Goal: Task Accomplishment & Management: Complete application form

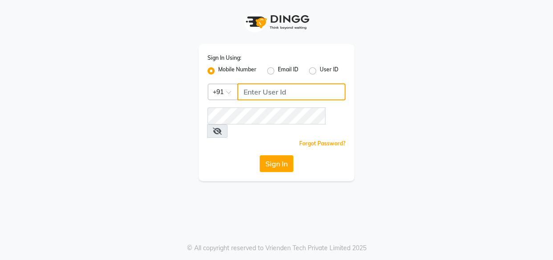
click at [276, 92] on input "Username" at bounding box center [291, 91] width 108 height 17
type input "7378898989"
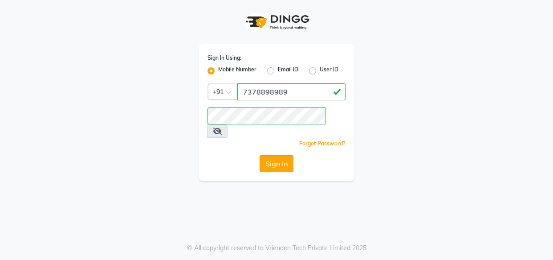
click at [270, 155] on button "Sign In" at bounding box center [277, 163] width 34 height 17
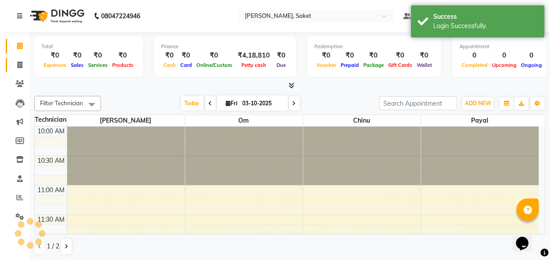
scroll to position [176, 0]
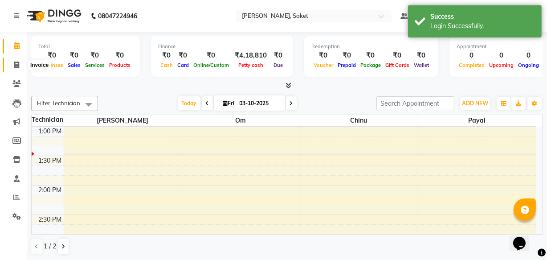
click at [15, 61] on icon at bounding box center [16, 64] width 5 height 7
select select "5164"
select select "service"
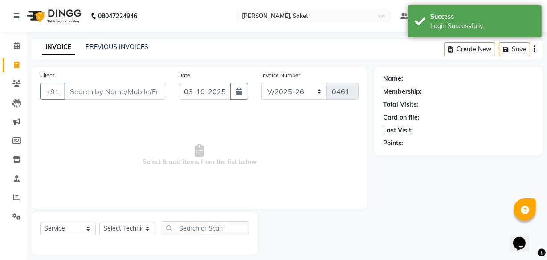
click at [92, 88] on input "Client" at bounding box center [114, 91] width 101 height 17
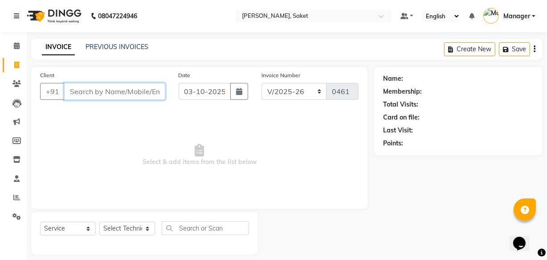
drag, startPoint x: 259, startPoint y: 132, endPoint x: 101, endPoint y: 86, distance: 164.7
click at [101, 86] on input "Client" at bounding box center [114, 91] width 101 height 17
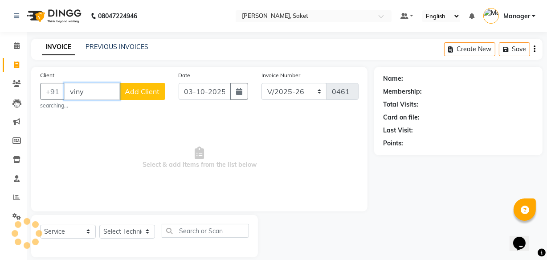
type input "viny"
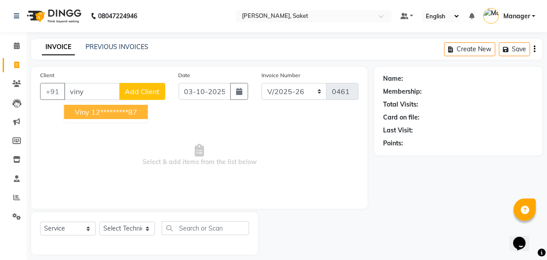
click at [153, 87] on span "Add Client" at bounding box center [142, 91] width 35 height 9
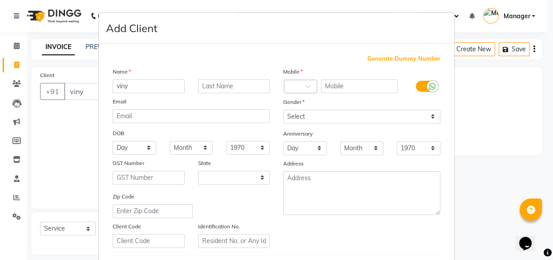
select select "21"
click at [67, 125] on ngb-modal-window "Add Client Generate Dummy Number Name viny Email DOB Day 01 02 03 04 05 06 07 0…" at bounding box center [276, 130] width 553 height 260
click at [75, 98] on ngb-modal-window "Add Client Generate Dummy Number Name viny Email DOB Day 01 02 03 04 05 06 07 0…" at bounding box center [276, 130] width 553 height 260
click at [76, 95] on ngb-modal-window "Add Client Generate Dummy Number Name viny Email DOB Day 01 02 03 04 05 06 07 0…" at bounding box center [276, 130] width 553 height 260
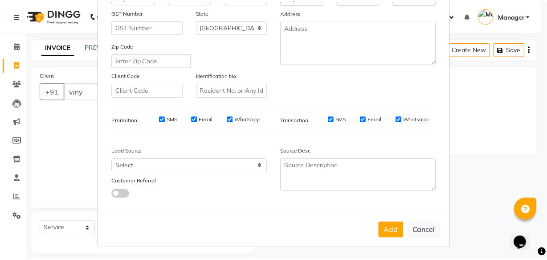
scroll to position [154, 0]
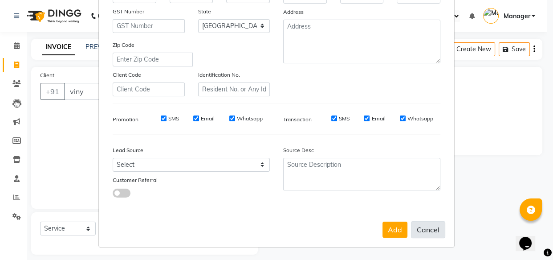
click at [436, 231] on button "Cancel" at bounding box center [428, 229] width 34 height 17
select select
select select "null"
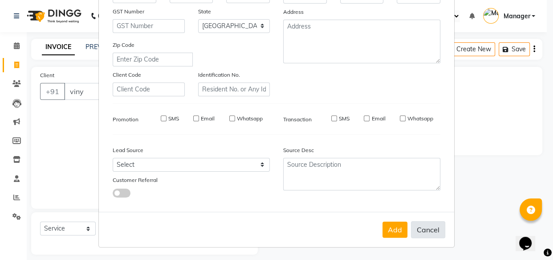
select select
checkbox input "false"
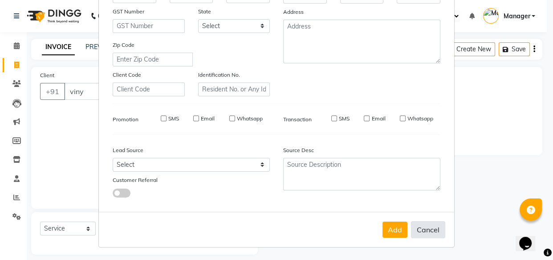
checkbox input "false"
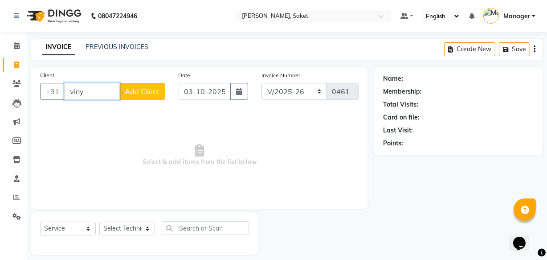
click at [89, 89] on input "viny" at bounding box center [92, 91] width 56 height 17
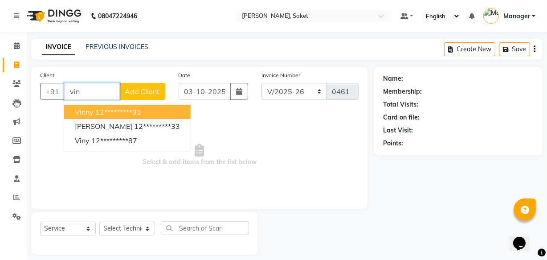
click at [85, 110] on span "vinny" at bounding box center [84, 111] width 19 height 9
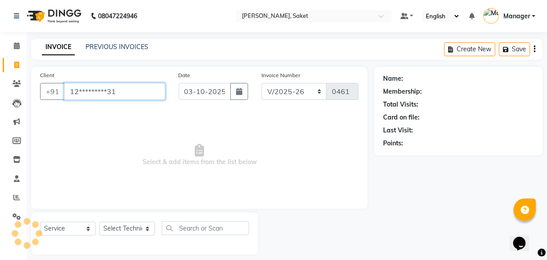
type input "12*********31"
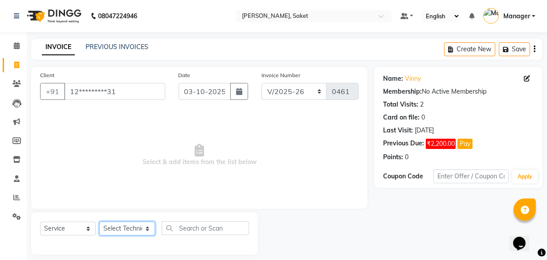
click at [129, 228] on select "Select Technician Akshay Sir Ayush Chinu Manager Om payal sneha" at bounding box center [127, 228] width 56 height 14
select select "33084"
click at [99, 221] on select "Select Technician Akshay Sir Ayush Chinu Manager Om payal sneha" at bounding box center [127, 228] width 56 height 14
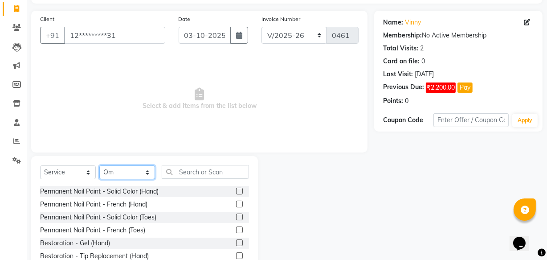
scroll to position [81, 0]
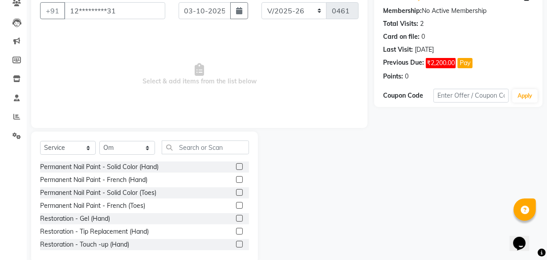
click at [236, 168] on label at bounding box center [239, 166] width 7 height 7
click at [236, 168] on input "checkbox" at bounding box center [239, 167] width 6 height 6
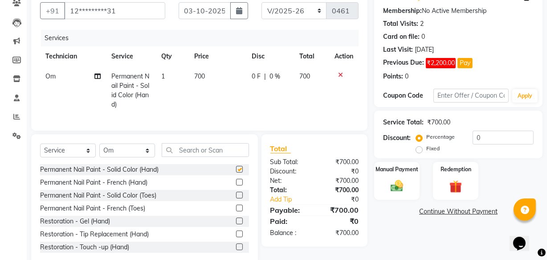
checkbox input "false"
click at [142, 156] on select "Select Technician Akshay Sir Ayush Chinu Manager Om payal sneha" at bounding box center [127, 150] width 56 height 14
select select "33085"
click at [99, 149] on select "Select Technician Akshay Sir Ayush Chinu Manager Om payal sneha" at bounding box center [127, 150] width 56 height 14
click at [236, 172] on label at bounding box center [239, 169] width 7 height 7
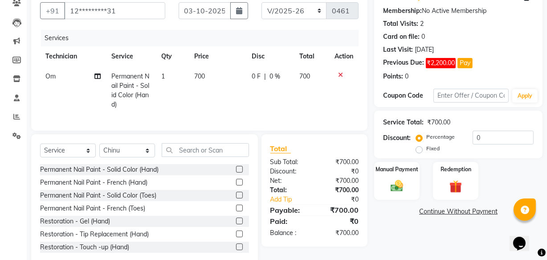
click at [236, 172] on input "checkbox" at bounding box center [239, 170] width 6 height 6
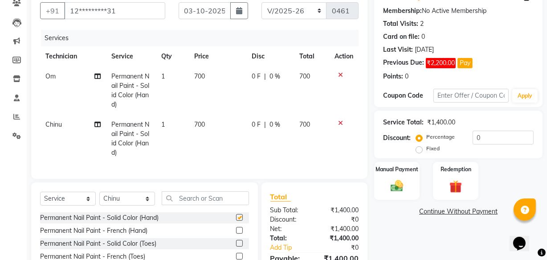
checkbox input "false"
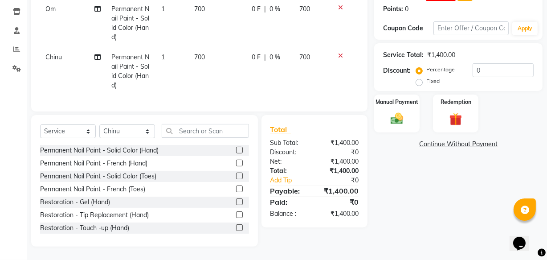
scroll to position [154, 0]
drag, startPoint x: 431, startPoint y: 130, endPoint x: 431, endPoint y: 134, distance: 4.9
click at [431, 134] on div "Name: Vinny Membership: No Active Membership Total Visits: 2 Card on file: 0 La…" at bounding box center [461, 82] width 175 height 327
click at [431, 139] on link "Continue Without Payment" at bounding box center [458, 143] width 165 height 9
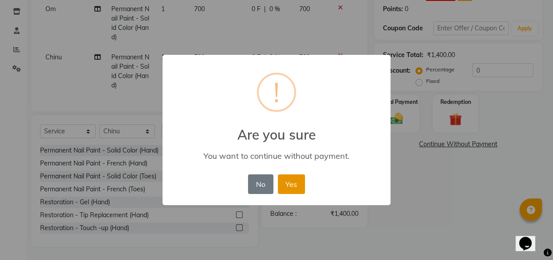
click at [295, 182] on button "Yes" at bounding box center [291, 184] width 27 height 20
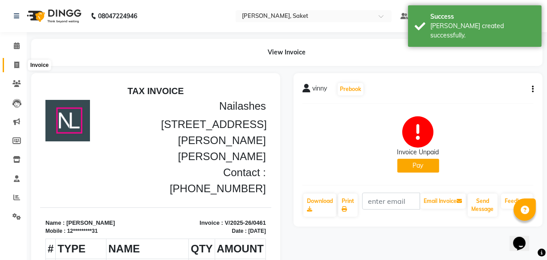
click at [19, 62] on span at bounding box center [17, 65] width 16 height 10
select select "5164"
select select "service"
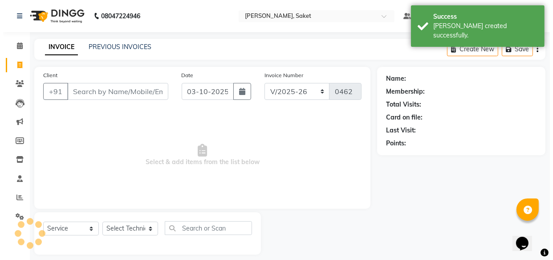
scroll to position [8, 0]
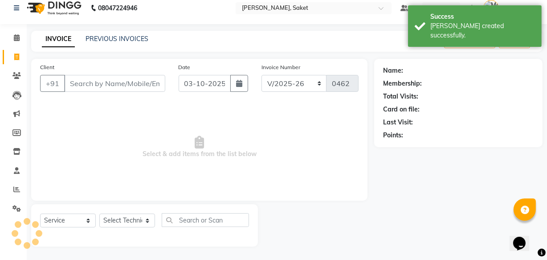
click at [98, 78] on input "Client" at bounding box center [114, 83] width 101 height 17
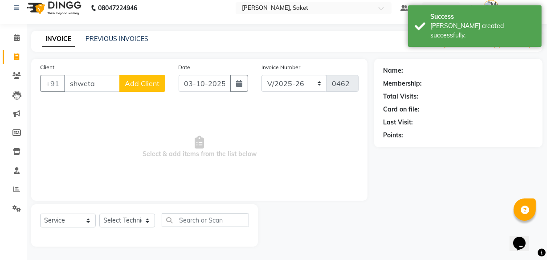
type input "shweta"
click at [127, 76] on button "Add Client" at bounding box center [142, 83] width 46 height 17
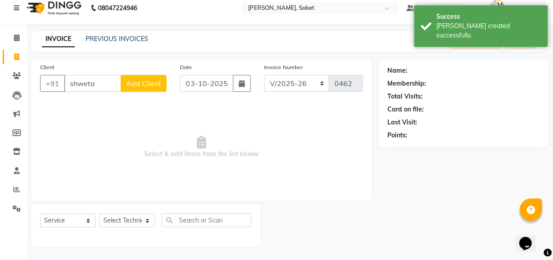
select select "21"
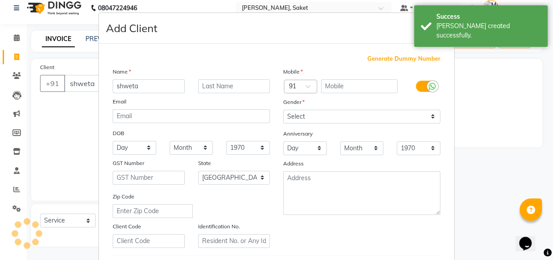
click at [374, 55] on span "Generate Dummy Number" at bounding box center [403, 58] width 73 height 9
click at [374, 58] on span "Generate Dummy Number" at bounding box center [403, 58] width 73 height 9
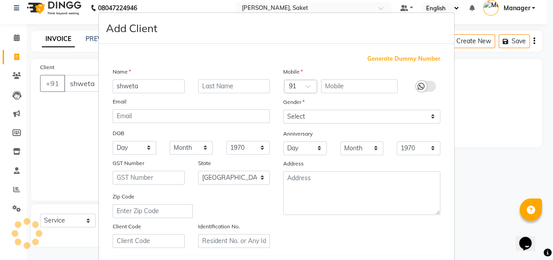
type input "1219300000092"
checkbox input "false"
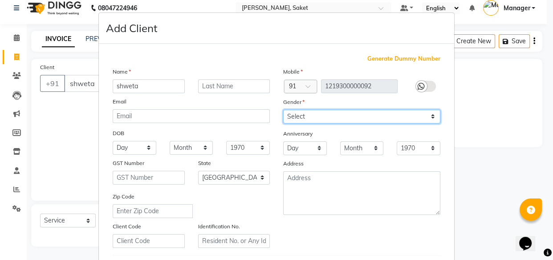
click at [316, 117] on select "Select Male Female Other Prefer Not To Say" at bounding box center [361, 117] width 157 height 14
select select "female"
click at [283, 110] on select "Select Male Female Other Prefer Not To Say" at bounding box center [361, 117] width 157 height 14
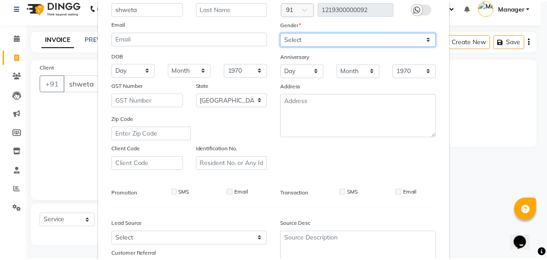
scroll to position [154, 0]
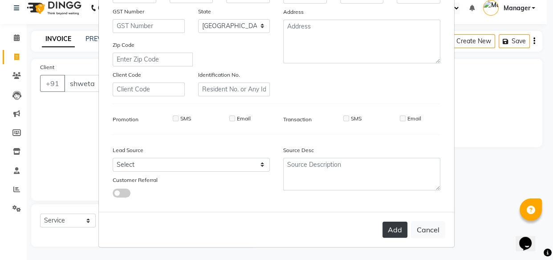
click at [393, 232] on button "Add" at bounding box center [394, 229] width 25 height 16
type input "12*********92"
select select
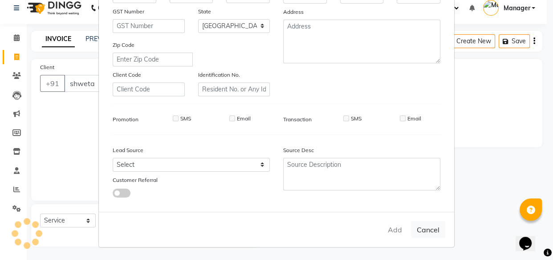
select select "null"
select select
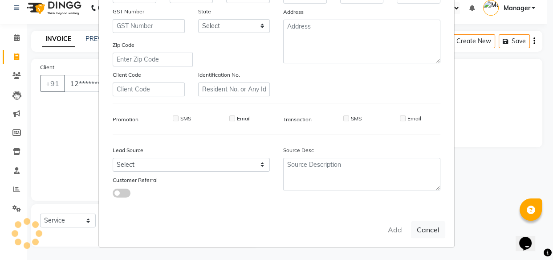
checkbox input "false"
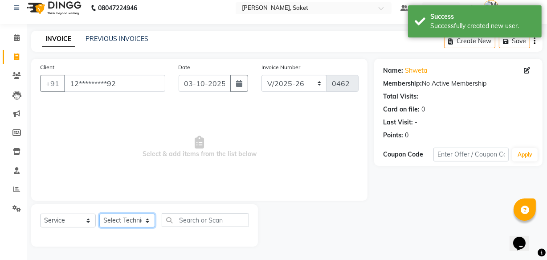
click at [122, 215] on select "Select Technician Akshay Sir Ayush Chinu Manager Om payal sneha" at bounding box center [127, 220] width 56 height 14
select select "33083"
click at [99, 213] on select "Select Technician Akshay Sir Ayush Chinu Manager Om payal sneha" at bounding box center [127, 220] width 56 height 14
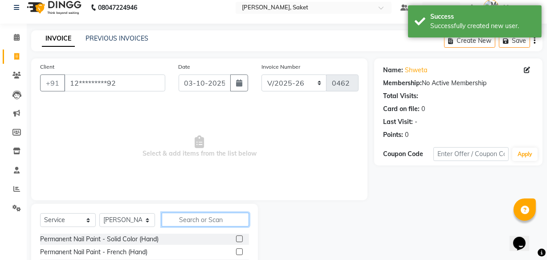
click at [187, 215] on input "text" at bounding box center [205, 219] width 87 height 14
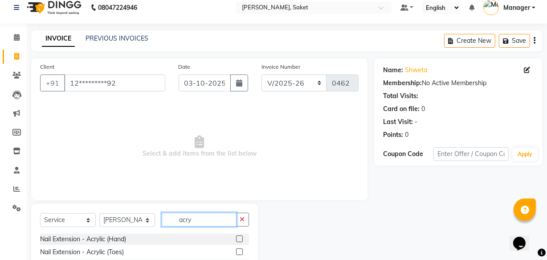
type input "acry"
click at [240, 239] on label at bounding box center [239, 238] width 7 height 7
click at [240, 239] on input "checkbox" at bounding box center [239, 239] width 6 height 6
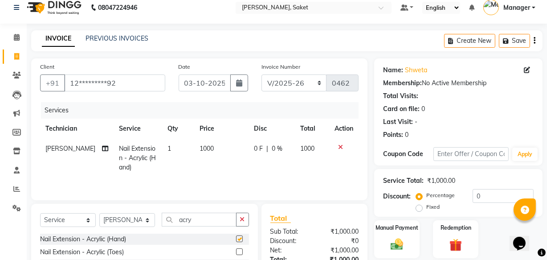
checkbox input "false"
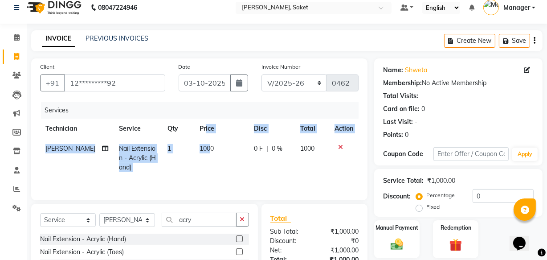
drag, startPoint x: 199, startPoint y: 126, endPoint x: 203, endPoint y: 148, distance: 22.1
click at [203, 148] on table "Technician Service Qty Price Disc Total Action Ayush Nail Extension - Acrylic (…" at bounding box center [199, 147] width 318 height 59
click at [203, 148] on span "1000" at bounding box center [206, 148] width 14 height 8
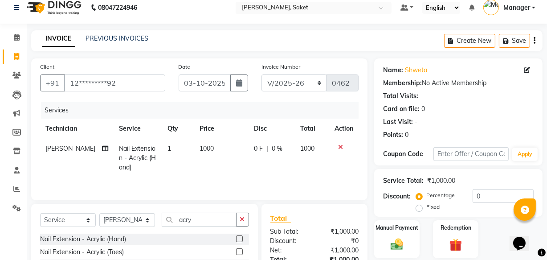
select select "33083"
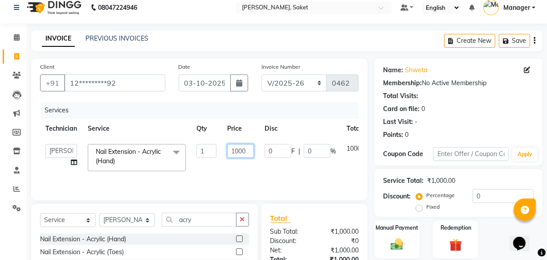
click at [235, 149] on input "1000" at bounding box center [240, 151] width 27 height 14
click at [229, 150] on input "000" at bounding box center [240, 151] width 27 height 14
type input "2000"
click at [201, 198] on div "Client +91 12*********92 Date 03-10-2025 Invoice Number BTH/2025-26 RED/2025-26…" at bounding box center [199, 129] width 336 height 142
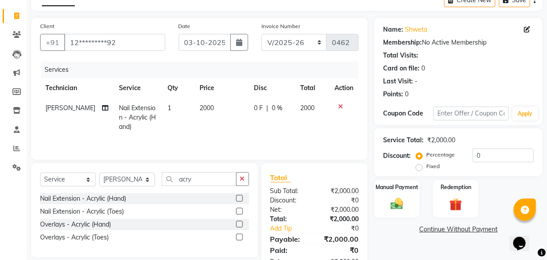
scroll to position [78, 0]
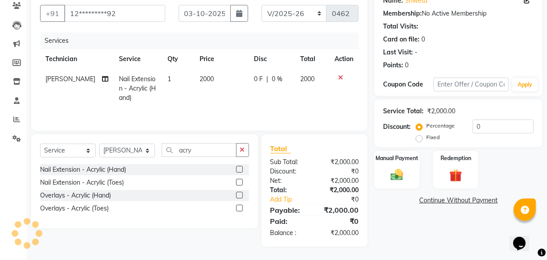
click at [427, 198] on link "Continue Without Payment" at bounding box center [458, 199] width 165 height 9
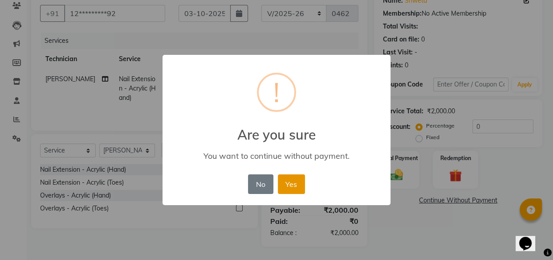
click at [285, 185] on button "Yes" at bounding box center [291, 184] width 27 height 20
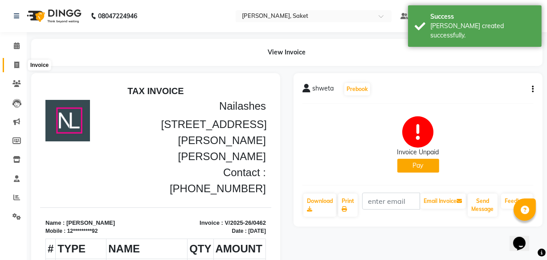
click at [17, 63] on icon at bounding box center [16, 64] width 5 height 7
select select "service"
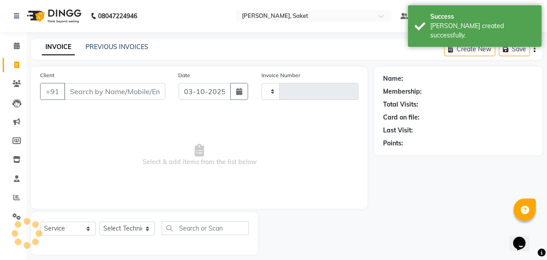
type input "0463"
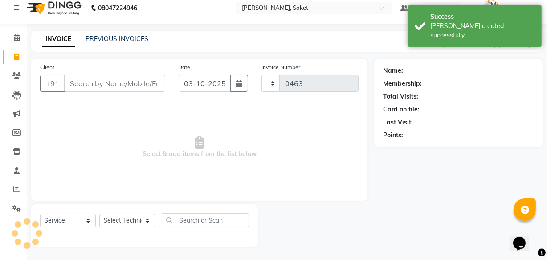
select select "5164"
click at [102, 90] on input "Client" at bounding box center [114, 83] width 101 height 17
click at [69, 78] on input "Client" at bounding box center [114, 83] width 101 height 17
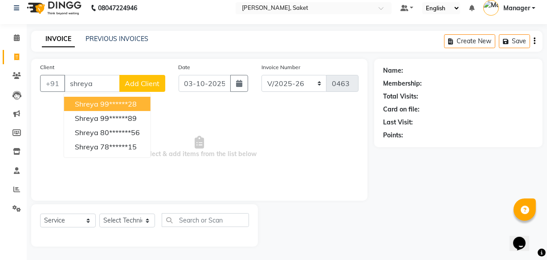
click at [94, 100] on span "shreya" at bounding box center [87, 103] width 24 height 9
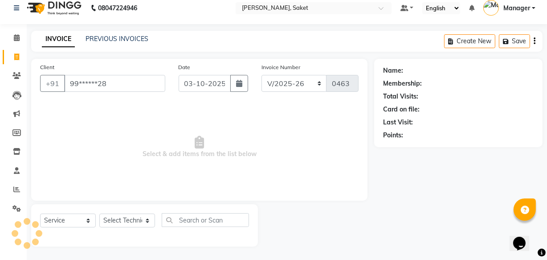
type input "99******28"
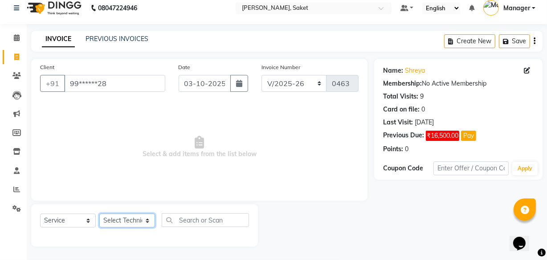
click at [128, 221] on select "Select Technician Akshay Sir Ayush Chinu Manager Om payal sneha" at bounding box center [127, 220] width 56 height 14
select select "33083"
click at [99, 213] on select "Select Technician Akshay Sir Ayush Chinu Manager Om payal sneha" at bounding box center [127, 220] width 56 height 14
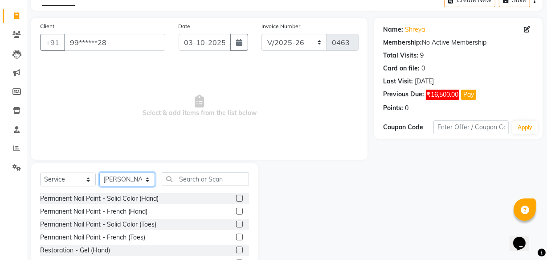
scroll to position [40, 0]
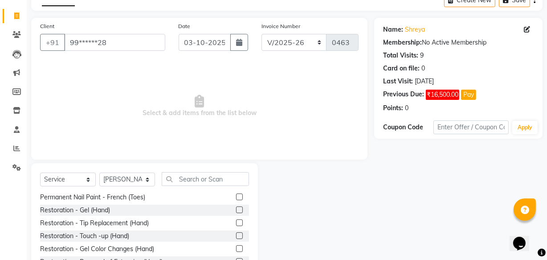
click at [236, 222] on label at bounding box center [239, 222] width 7 height 7
click at [236, 222] on input "checkbox" at bounding box center [239, 223] width 6 height 6
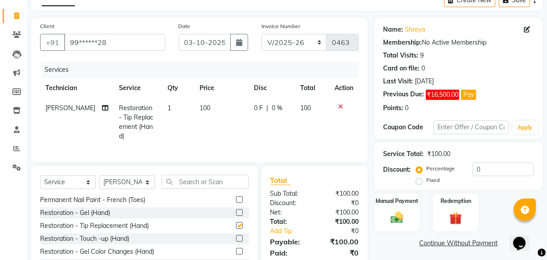
checkbox input "false"
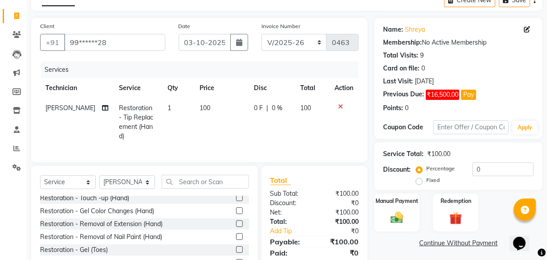
click at [236, 220] on label at bounding box center [239, 223] width 7 height 7
click at [236, 221] on input "checkbox" at bounding box center [239, 224] width 6 height 6
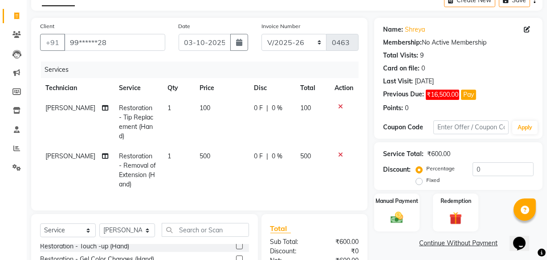
click at [338, 106] on icon at bounding box center [340, 106] width 5 height 6
click at [338, 151] on icon at bounding box center [340, 154] width 5 height 6
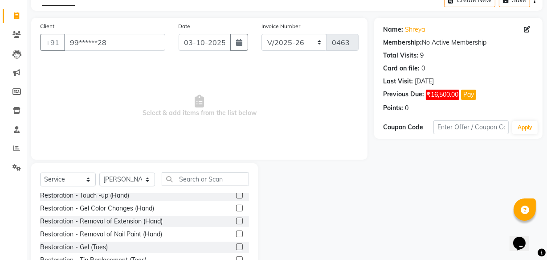
click at [236, 217] on label at bounding box center [239, 220] width 7 height 7
click at [236, 218] on input "checkbox" at bounding box center [239, 221] width 6 height 6
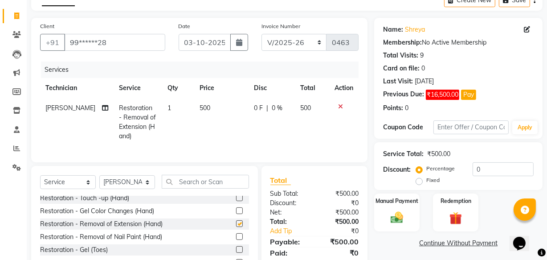
checkbox input "false"
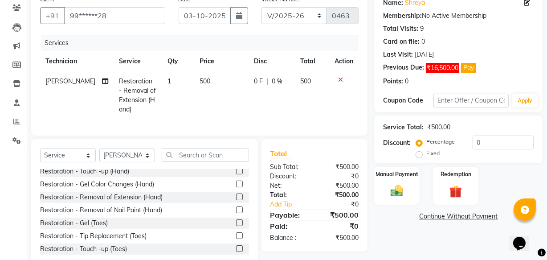
scroll to position [89, 0]
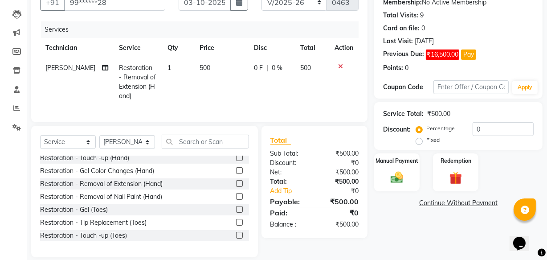
click at [423, 205] on link "Continue Without Payment" at bounding box center [458, 202] width 165 height 9
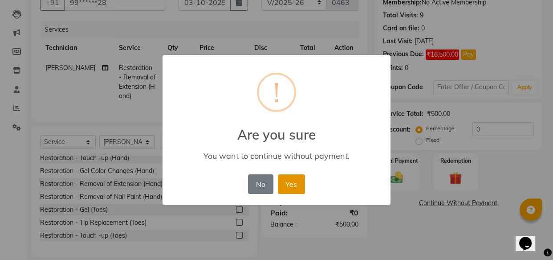
click at [289, 177] on button "Yes" at bounding box center [291, 184] width 27 height 20
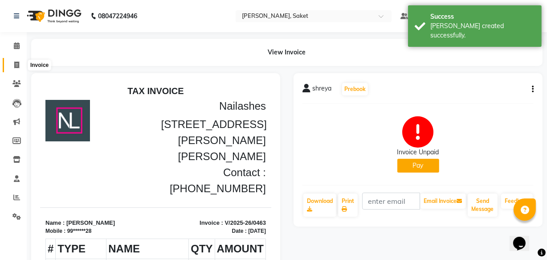
click at [18, 63] on icon at bounding box center [16, 64] width 5 height 7
select select "service"
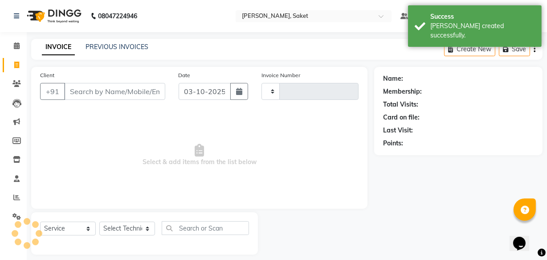
scroll to position [8, 0]
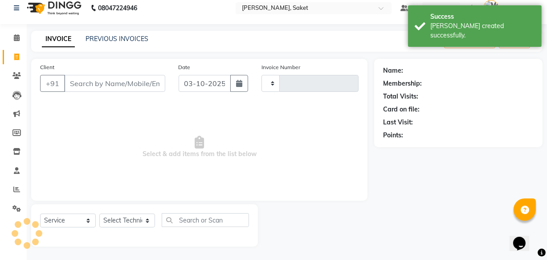
type input "0464"
select select "5164"
click at [85, 73] on div "Client +91" at bounding box center [102, 80] width 138 height 37
click at [93, 79] on input "Client" at bounding box center [114, 83] width 101 height 17
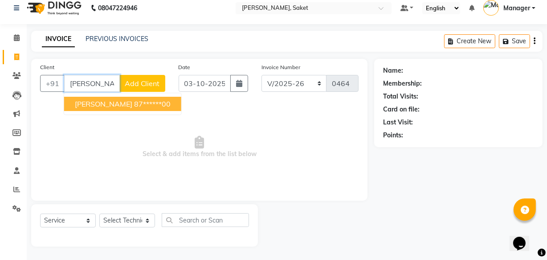
click at [91, 101] on span "ishani" at bounding box center [103, 103] width 57 height 9
type input "87******00"
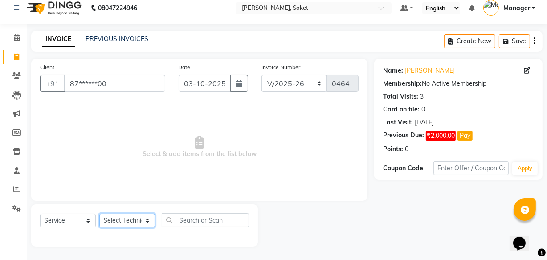
click at [133, 219] on select "Select Technician Akshay Sir Ayush Chinu Manager Om payal sneha" at bounding box center [127, 220] width 56 height 14
select select "91225"
click at [99, 213] on select "Select Technician Akshay Sir Ayush Chinu Manager Om payal sneha" at bounding box center [127, 220] width 56 height 14
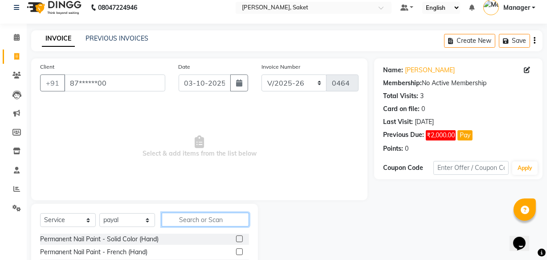
click at [188, 218] on input "text" at bounding box center [205, 219] width 87 height 14
type input "x"
drag, startPoint x: 187, startPoint y: 219, endPoint x: 177, endPoint y: 223, distance: 10.8
type input "cat"
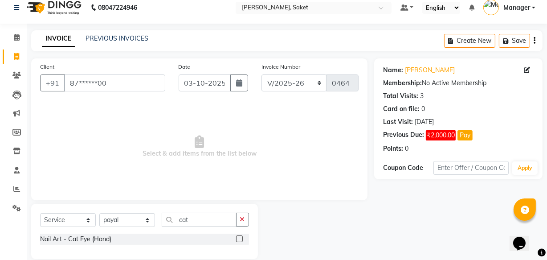
drag, startPoint x: 177, startPoint y: 223, endPoint x: 216, endPoint y: 236, distance: 41.1
click at [216, 236] on div "Nail Art - Cat Eye (Hand)" at bounding box center [144, 238] width 209 height 11
click at [240, 238] on label at bounding box center [239, 238] width 7 height 7
click at [240, 238] on input "checkbox" at bounding box center [239, 239] width 6 height 6
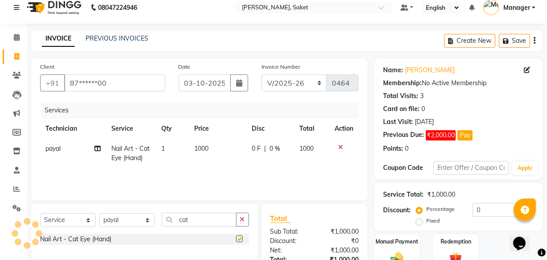
checkbox input "false"
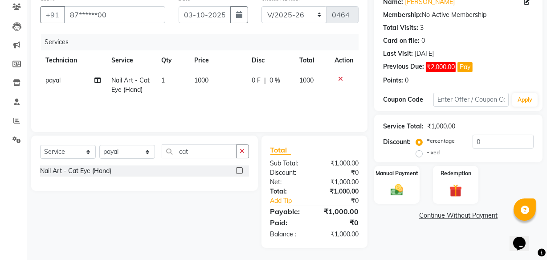
scroll to position [78, 0]
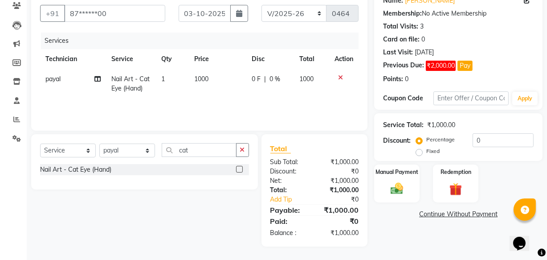
click at [422, 213] on link "Continue Without Payment" at bounding box center [458, 213] width 165 height 9
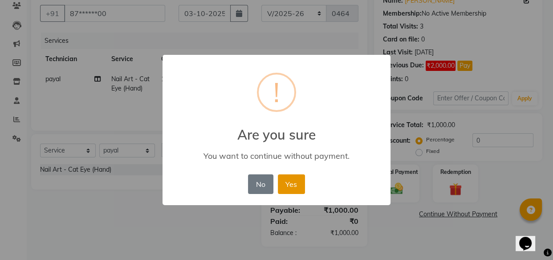
click at [290, 177] on button "Yes" at bounding box center [291, 184] width 27 height 20
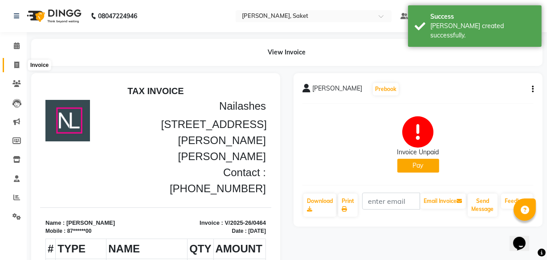
click at [16, 62] on icon at bounding box center [16, 64] width 5 height 7
select select "service"
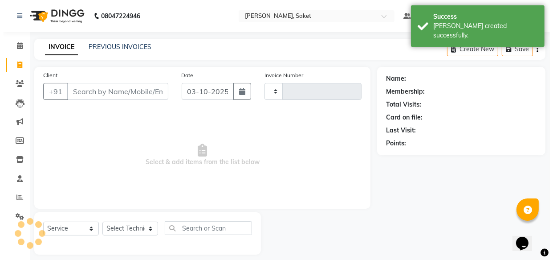
scroll to position [8, 0]
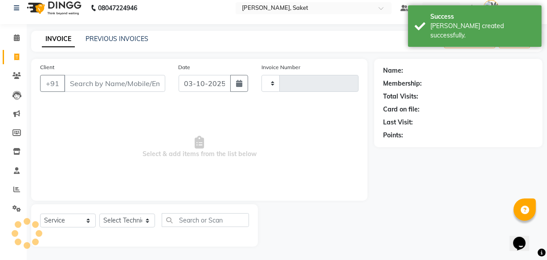
type input "0465"
select select "5164"
click at [84, 77] on input "Client" at bounding box center [114, 83] width 101 height 17
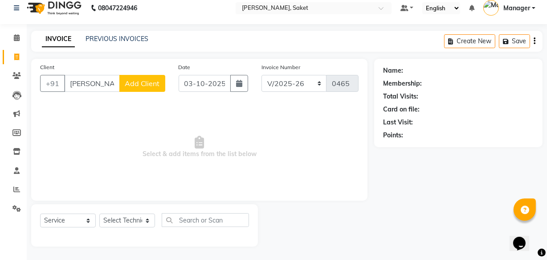
type input "shuchita"
click at [144, 81] on span "Add Client" at bounding box center [142, 83] width 35 height 9
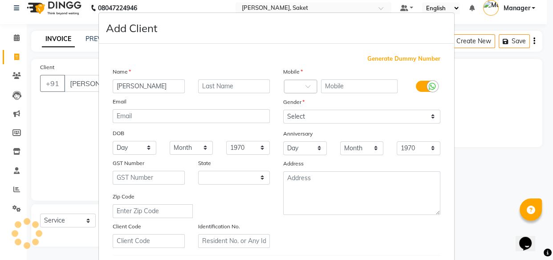
select select "21"
click at [401, 59] on span "Generate Dummy Number" at bounding box center [403, 58] width 73 height 9
type input "1219300000093"
checkbox input "false"
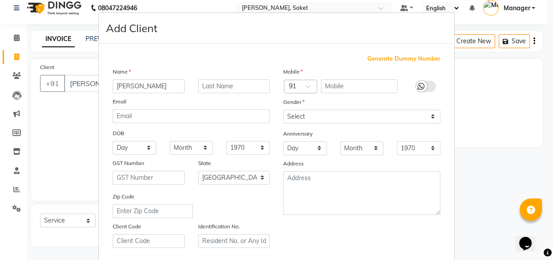
checkbox input "false"
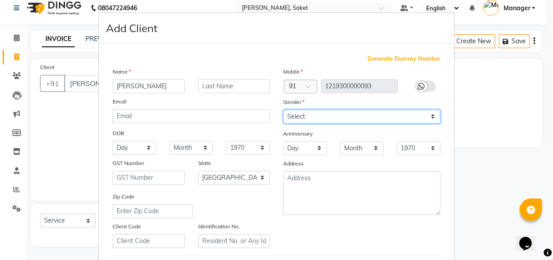
click at [404, 118] on select "Select Male Female Other Prefer Not To Say" at bounding box center [361, 117] width 157 height 14
select select "female"
click at [283, 110] on select "Select Male Female Other Prefer Not To Say" at bounding box center [361, 117] width 157 height 14
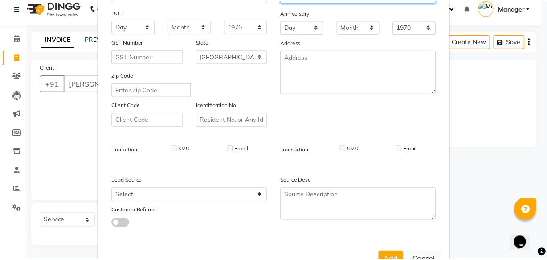
scroll to position [154, 0]
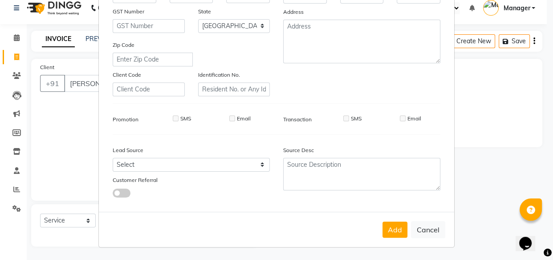
click at [389, 228] on button "Add" at bounding box center [394, 229] width 25 height 16
type input "12*********93"
select select
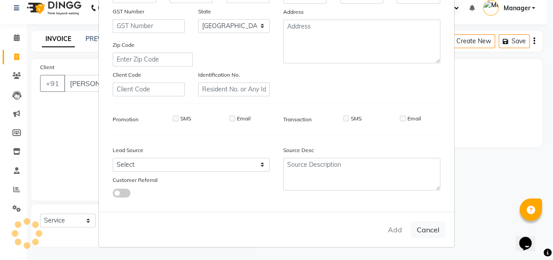
select select "null"
select select
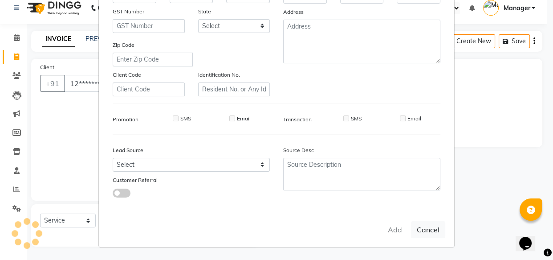
checkbox input "false"
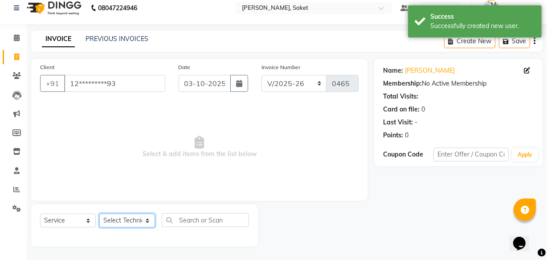
click at [126, 214] on select "Select Technician Akshay Sir Ayush Chinu Manager Om payal sneha" at bounding box center [127, 220] width 56 height 14
select select "33084"
click at [99, 213] on select "Select Technician Akshay Sir Ayush Chinu Manager Om payal sneha" at bounding box center [127, 220] width 56 height 14
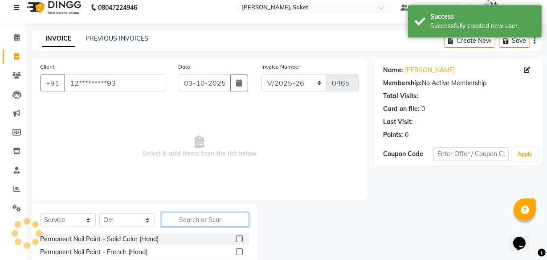
click at [199, 215] on input "text" at bounding box center [205, 219] width 87 height 14
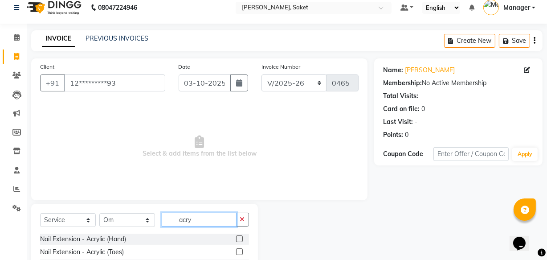
type input "acry"
click at [239, 240] on label at bounding box center [239, 238] width 7 height 7
click at [239, 240] on input "checkbox" at bounding box center [239, 239] width 6 height 6
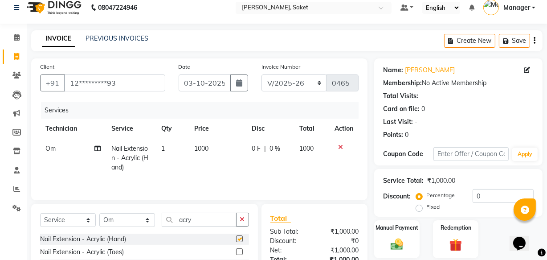
checkbox input "false"
click at [210, 151] on td "1000" at bounding box center [217, 157] width 57 height 39
select select "33084"
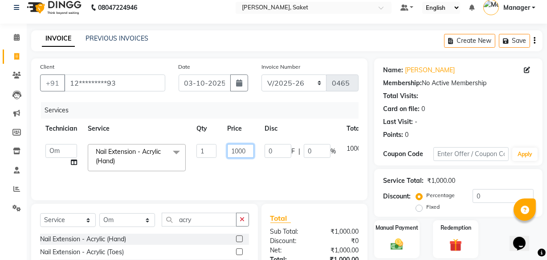
click at [237, 150] on input "1000" at bounding box center [240, 151] width 27 height 14
type input "1500"
click at [218, 169] on tr "Akshay Sir Ayush Chinu Manager Om payal sneha Nail Extension - Acrylic (Hand) x…" at bounding box center [218, 157] width 356 height 38
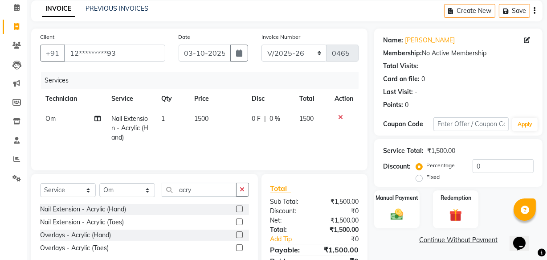
scroll to position [78, 0]
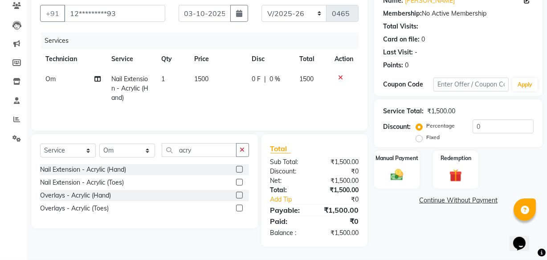
click at [424, 200] on link "Continue Without Payment" at bounding box center [458, 199] width 165 height 9
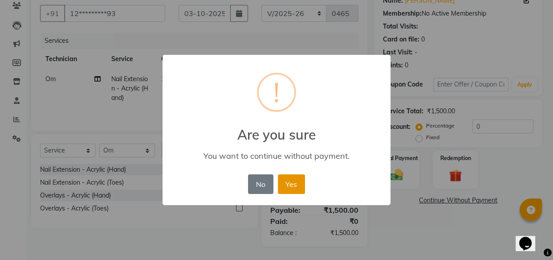
click at [296, 179] on button "Yes" at bounding box center [291, 184] width 27 height 20
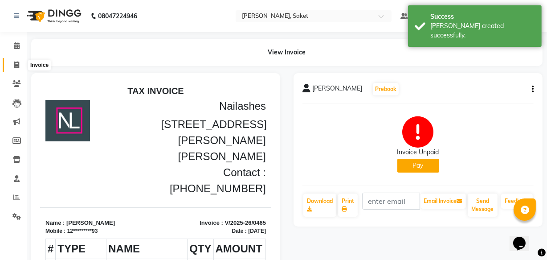
click at [14, 62] on icon at bounding box center [16, 64] width 5 height 7
select select "5164"
select select "service"
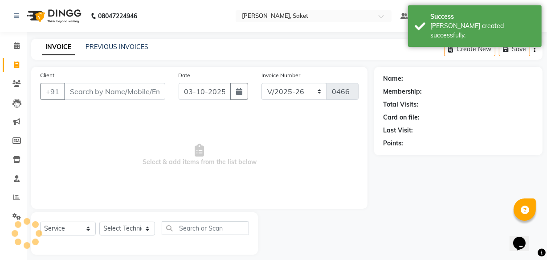
scroll to position [8, 0]
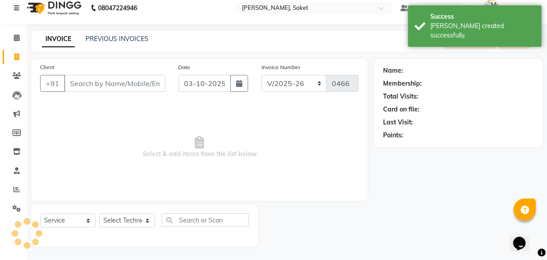
click at [72, 79] on input "Client" at bounding box center [114, 83] width 101 height 17
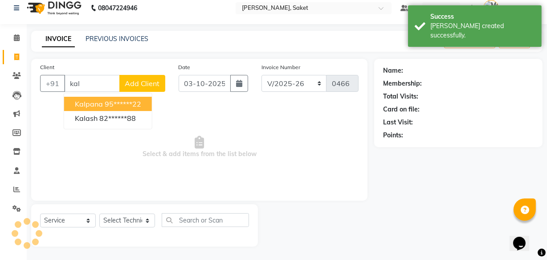
click at [94, 80] on input "kal" at bounding box center [92, 83] width 56 height 17
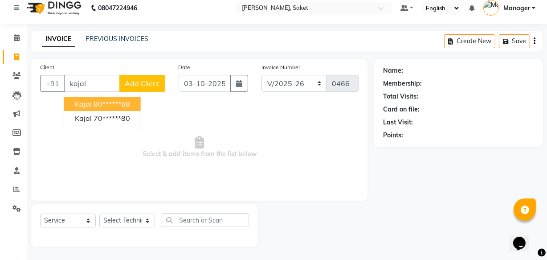
click at [120, 104] on ngb-highlight "80******68" at bounding box center [111, 103] width 37 height 9
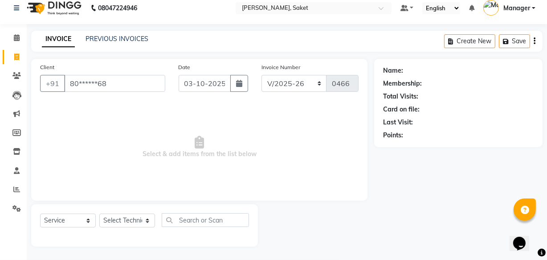
type input "80******68"
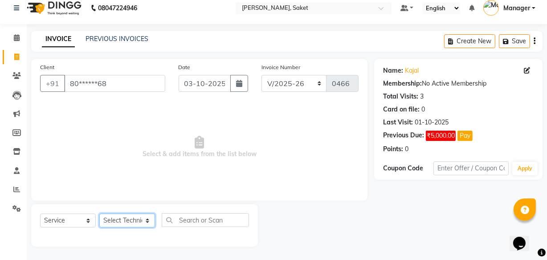
click at [137, 217] on select "Select Technician Akshay Sir Ayush Chinu Manager Om payal sneha" at bounding box center [127, 220] width 56 height 14
select select "91225"
click at [99, 213] on select "Select Technician Akshay Sir Ayush Chinu Manager Om payal sneha" at bounding box center [127, 220] width 56 height 14
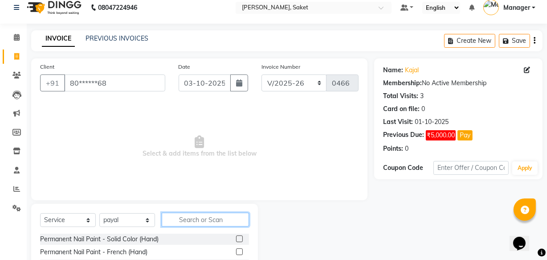
click at [190, 216] on input "text" at bounding box center [205, 219] width 87 height 14
type input "cat"
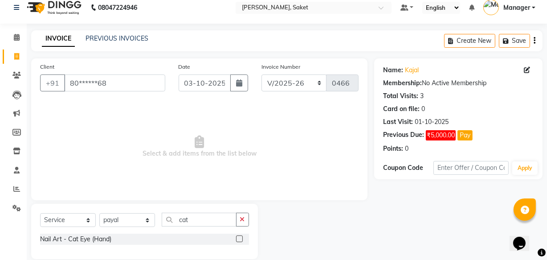
click at [240, 237] on label at bounding box center [239, 238] width 7 height 7
click at [240, 237] on input "checkbox" at bounding box center [239, 239] width 6 height 6
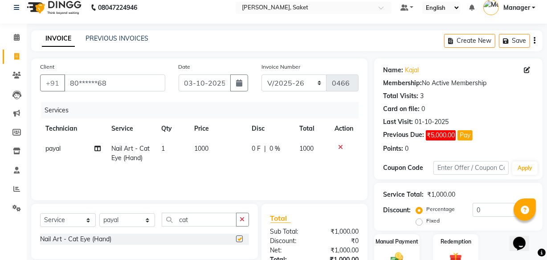
checkbox input "false"
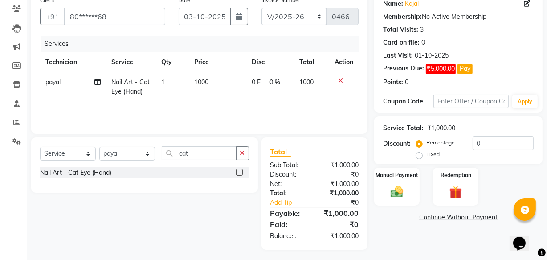
scroll to position [78, 0]
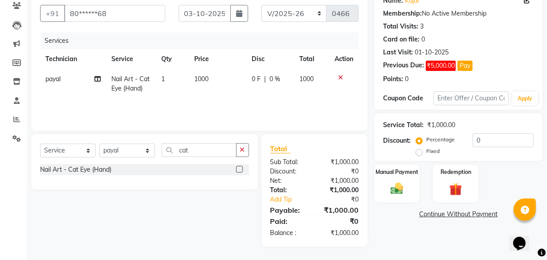
click at [436, 215] on link "Continue Without Payment" at bounding box center [458, 213] width 165 height 9
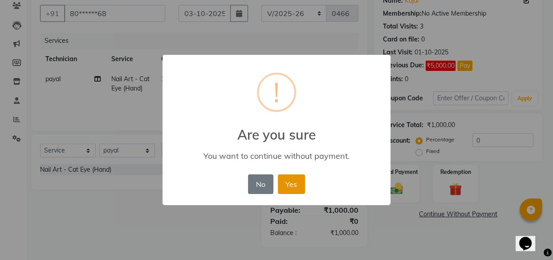
click at [295, 181] on button "Yes" at bounding box center [291, 184] width 27 height 20
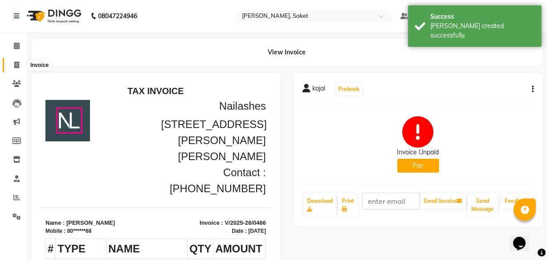
click at [14, 62] on icon at bounding box center [16, 64] width 5 height 7
select select "5164"
select select "service"
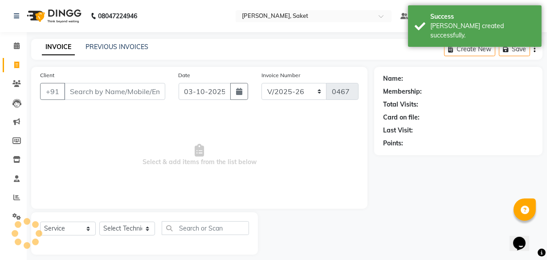
scroll to position [8, 0]
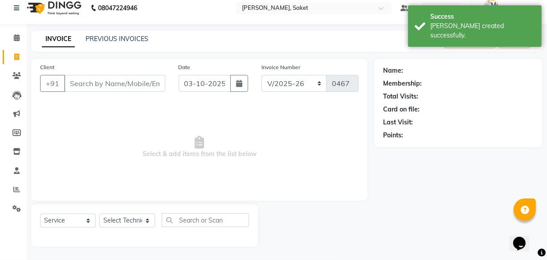
click at [121, 79] on input "Client" at bounding box center [114, 83] width 101 height 17
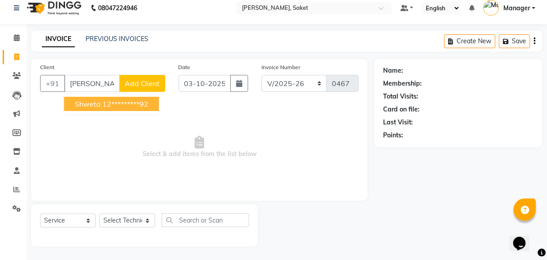
click at [101, 102] on button "shweta 12*********92" at bounding box center [111, 104] width 95 height 14
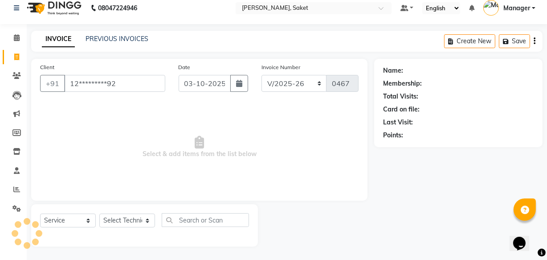
type input "12*********92"
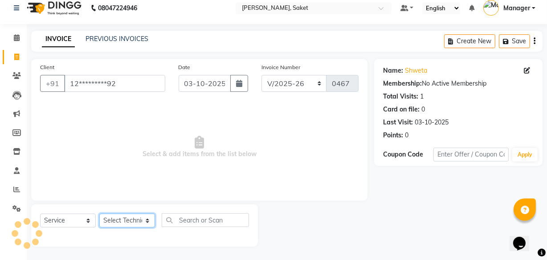
click at [114, 216] on select "Select Technician Akshay Sir Ayush Chinu Manager Om payal sneha" at bounding box center [127, 220] width 56 height 14
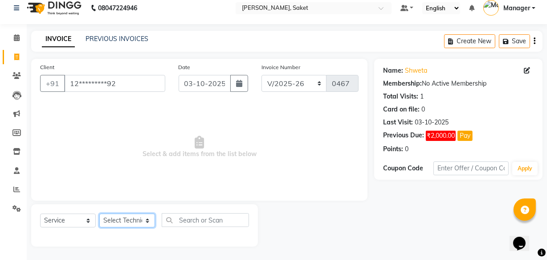
select select "91225"
click at [99, 213] on select "Select Technician Akshay Sir Ayush Chinu Manager Om payal sneha" at bounding box center [127, 220] width 56 height 14
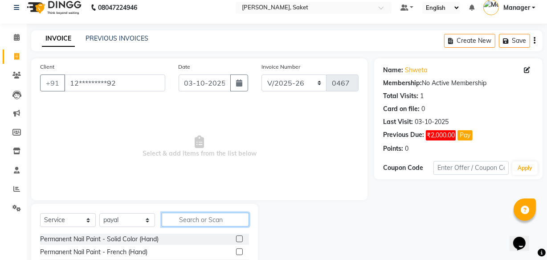
click at [190, 216] on input "text" at bounding box center [205, 219] width 87 height 14
type input "cat"
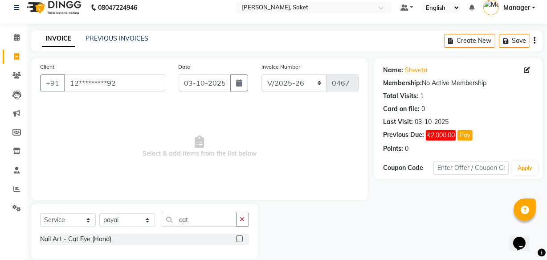
click at [242, 238] on label at bounding box center [239, 238] width 7 height 7
click at [242, 238] on input "checkbox" at bounding box center [239, 239] width 6 height 6
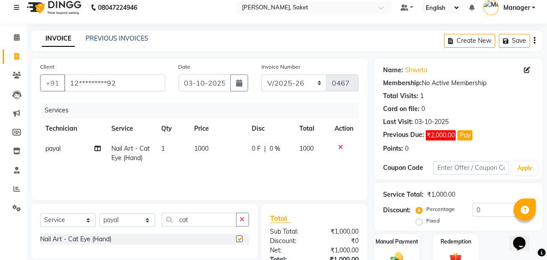
checkbox input "false"
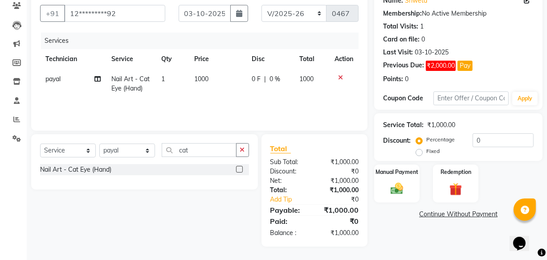
click at [439, 211] on link "Continue Without Payment" at bounding box center [458, 213] width 165 height 9
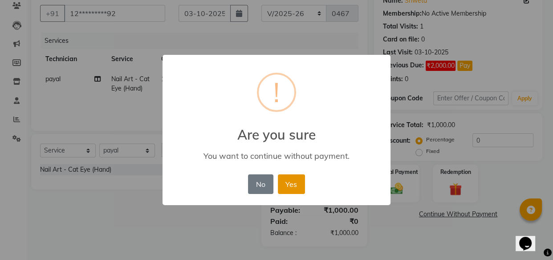
click at [284, 179] on button "Yes" at bounding box center [291, 184] width 27 height 20
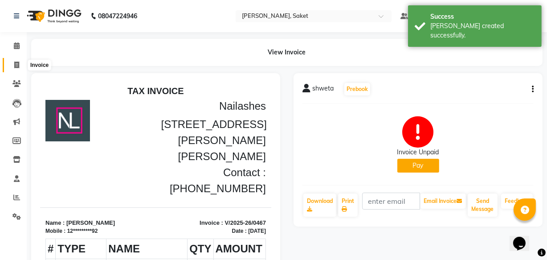
click at [12, 65] on span at bounding box center [17, 65] width 16 height 10
select select "service"
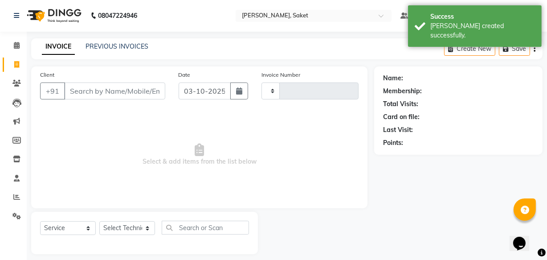
type input "0468"
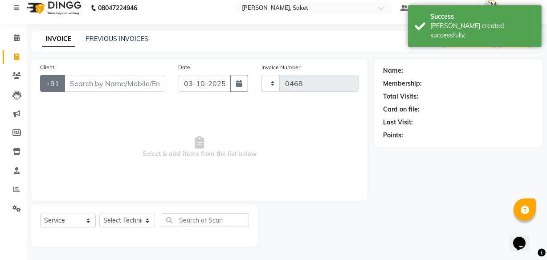
select select "5164"
click at [89, 80] on input "Client" at bounding box center [114, 83] width 101 height 17
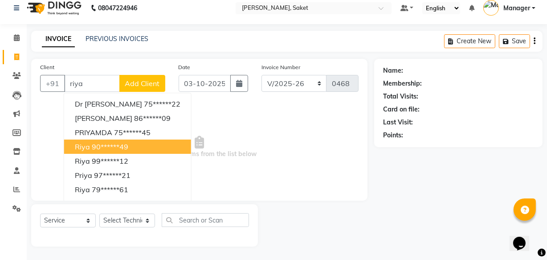
click at [76, 147] on span "riya" at bounding box center [82, 146] width 15 height 9
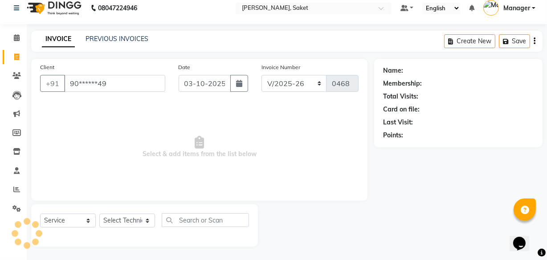
type input "90******49"
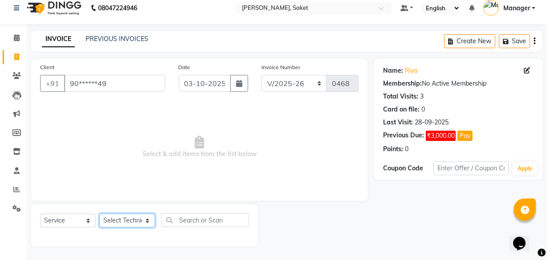
click at [137, 217] on select "Select Technician Akshay Sir Ayush Chinu Manager Om payal sneha" at bounding box center [127, 220] width 56 height 14
select select "33083"
click at [99, 213] on select "Select Technician Akshay Sir Ayush Chinu Manager Om payal sneha" at bounding box center [127, 220] width 56 height 14
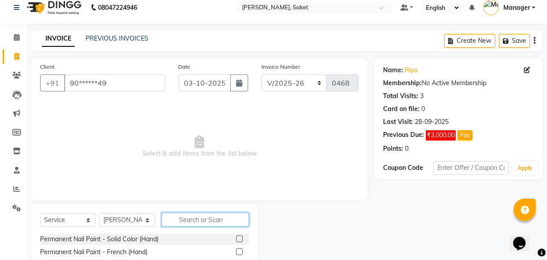
click at [200, 219] on input "text" at bounding box center [205, 219] width 87 height 14
type input "acr"
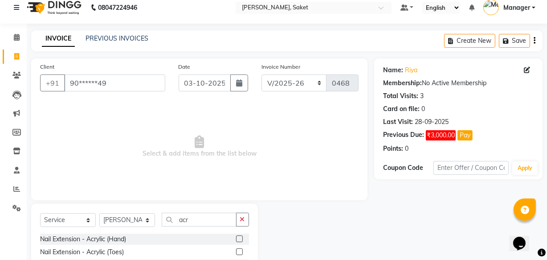
click at [239, 239] on label at bounding box center [239, 238] width 7 height 7
click at [239, 239] on input "checkbox" at bounding box center [239, 239] width 6 height 6
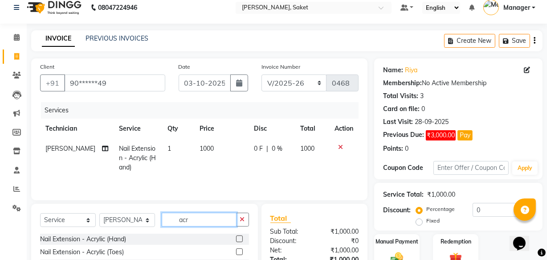
checkbox input "false"
click at [218, 217] on input "acr" at bounding box center [199, 219] width 75 height 14
type input "a"
type input "cat"
drag, startPoint x: 243, startPoint y: 237, endPoint x: 236, endPoint y: 240, distance: 7.8
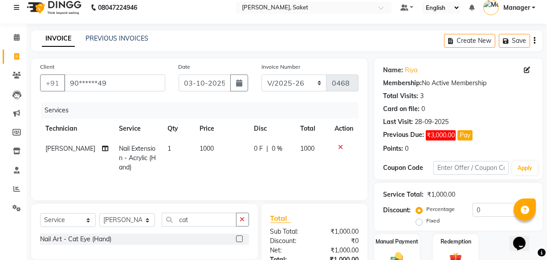
click at [236, 240] on div at bounding box center [242, 238] width 13 height 11
click at [239, 235] on label at bounding box center [239, 238] width 7 height 7
click at [239, 236] on input "checkbox" at bounding box center [239, 239] width 6 height 6
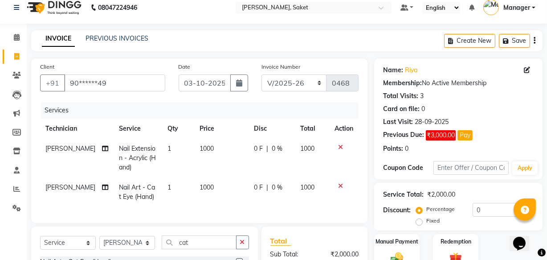
checkbox input "false"
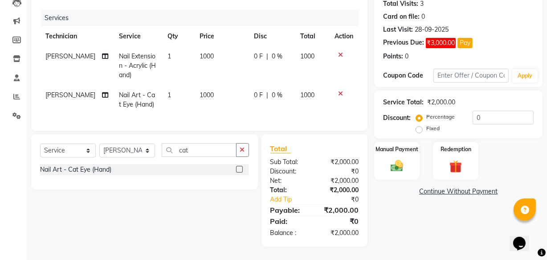
scroll to position [107, 0]
click at [459, 187] on link "Continue Without Payment" at bounding box center [458, 191] width 165 height 9
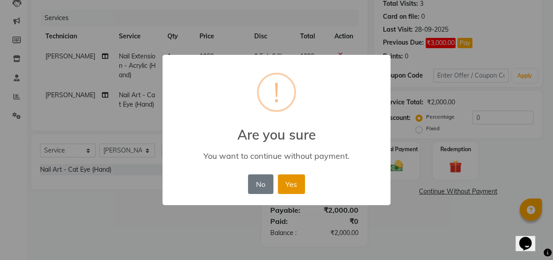
click at [293, 175] on button "Yes" at bounding box center [291, 184] width 27 height 20
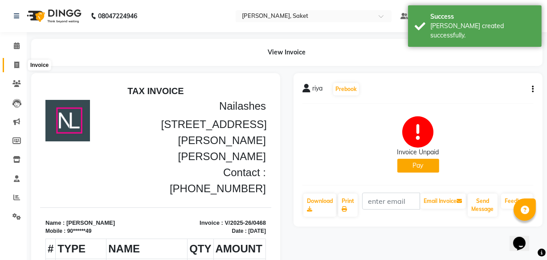
click at [15, 61] on span at bounding box center [17, 65] width 16 height 10
select select "5164"
select select "service"
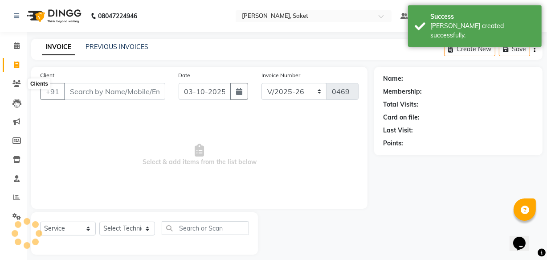
scroll to position [8, 0]
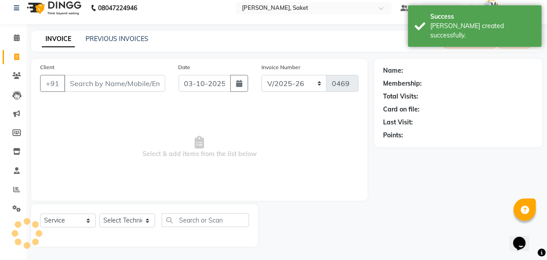
click at [93, 86] on input "Client" at bounding box center [114, 83] width 101 height 17
click at [96, 81] on input "Client" at bounding box center [114, 83] width 101 height 17
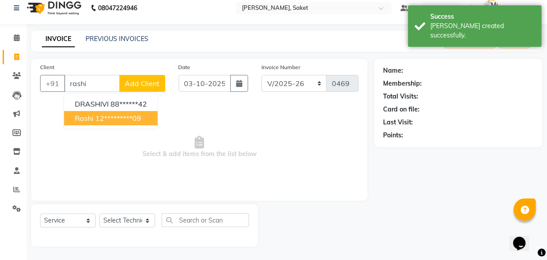
click at [69, 114] on button "rashi 12*********09" at bounding box center [110, 118] width 93 height 14
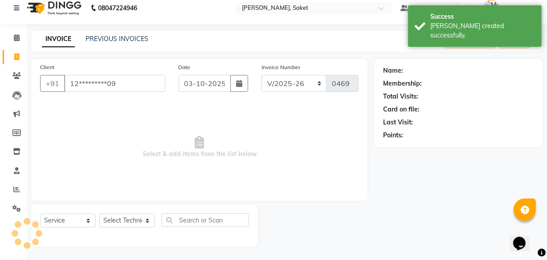
type input "12*********09"
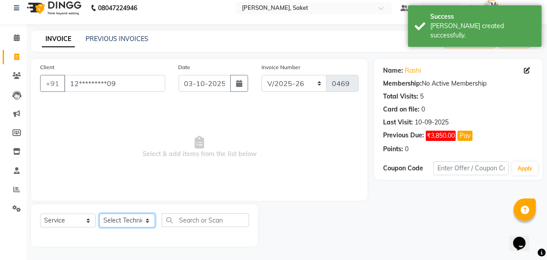
click at [146, 216] on select "Select Technician Akshay Sir Ayush Chinu Manager Om payal sneha" at bounding box center [127, 220] width 56 height 14
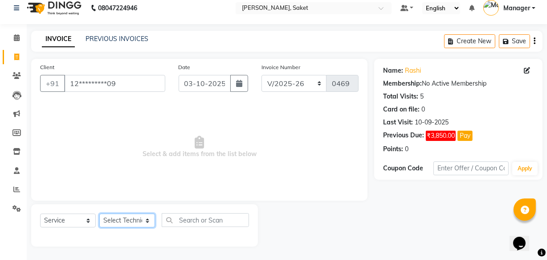
select select "33084"
click at [99, 213] on select "Select Technician Akshay Sir Ayush Chinu Manager Om payal sneha" at bounding box center [127, 220] width 56 height 14
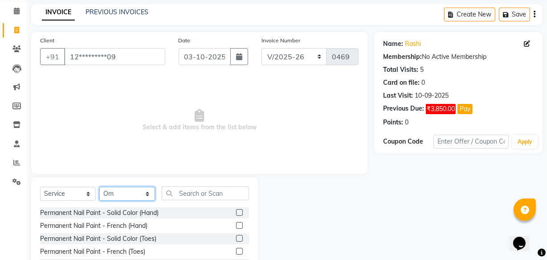
scroll to position [49, 0]
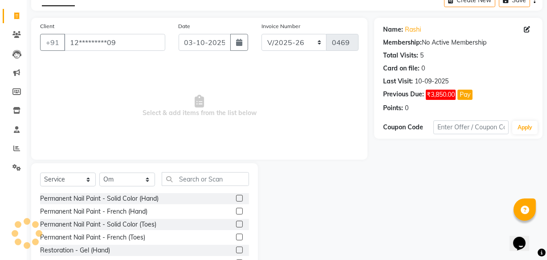
click at [236, 197] on label at bounding box center [239, 198] width 7 height 7
click at [236, 197] on input "checkbox" at bounding box center [239, 198] width 6 height 6
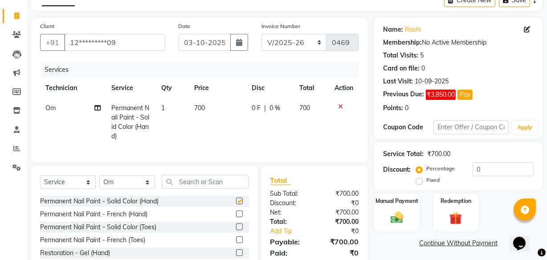
checkbox input "false"
click at [199, 106] on span "700" at bounding box center [199, 108] width 11 height 8
select select "33084"
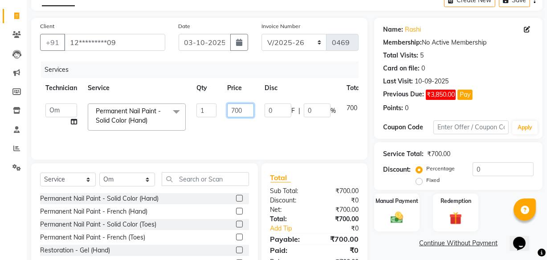
click at [237, 108] on input "700" at bounding box center [240, 110] width 27 height 14
type input "900"
click at [263, 134] on td "0 F | 0 %" at bounding box center [300, 117] width 82 height 38
select select "33084"
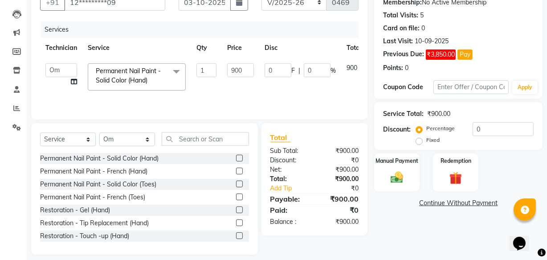
click at [422, 202] on link "Continue Without Payment" at bounding box center [458, 202] width 165 height 9
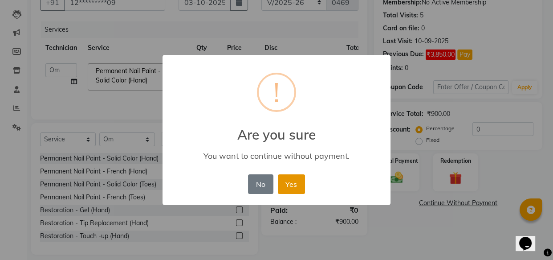
click at [294, 179] on button "Yes" at bounding box center [291, 184] width 27 height 20
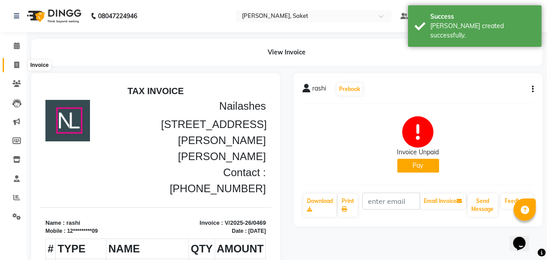
click at [16, 63] on icon at bounding box center [16, 64] width 5 height 7
select select "service"
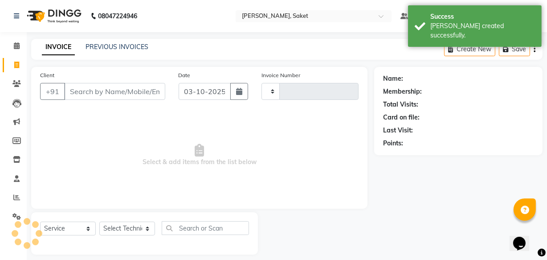
scroll to position [8, 0]
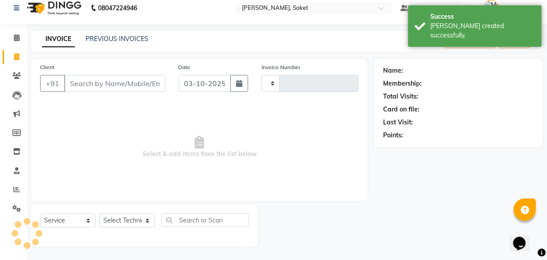
type input "0470"
select select "5164"
click at [19, 186] on icon at bounding box center [16, 189] width 7 height 7
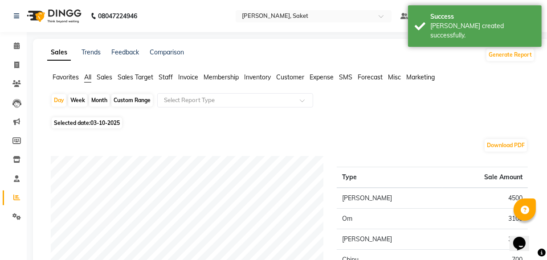
click at [93, 98] on div "Month" at bounding box center [99, 100] width 20 height 12
select select "10"
select select "2025"
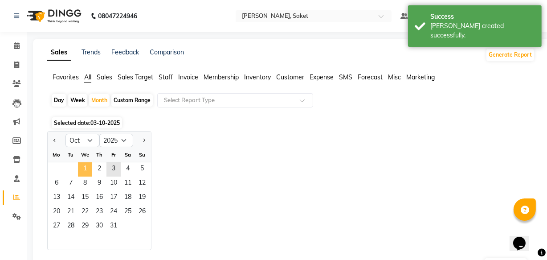
click at [84, 164] on span "1" at bounding box center [85, 169] width 14 height 14
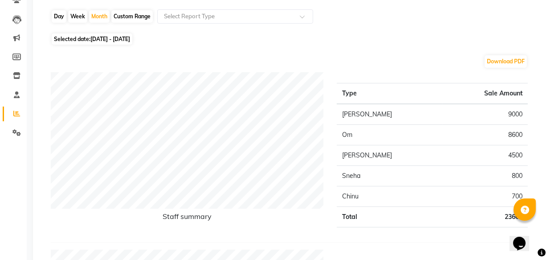
scroll to position [40, 0]
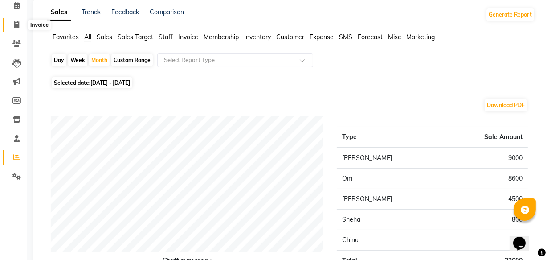
click at [19, 21] on icon at bounding box center [16, 24] width 5 height 7
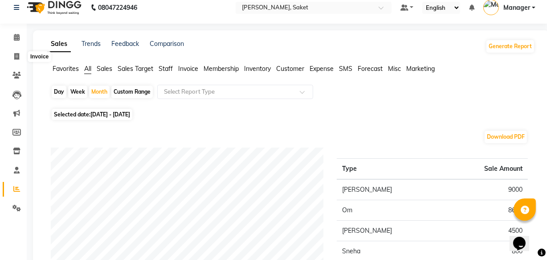
select select "service"
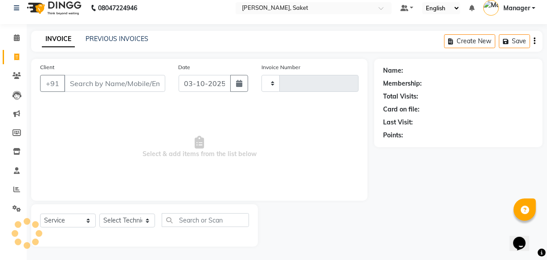
type input "0470"
select select "5164"
click at [103, 78] on input "Client" at bounding box center [114, 83] width 101 height 17
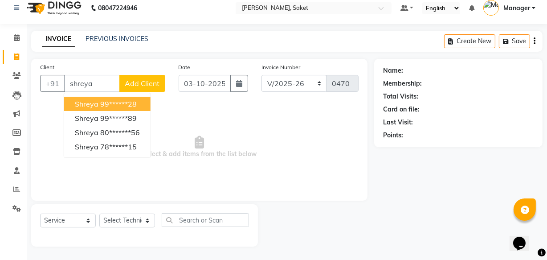
click at [114, 98] on ngb-typeahead-window "shreya 99******28 shreya 99******89 shreya 80*******56 shreya 78******15" at bounding box center [107, 125] width 87 height 65
click at [114, 98] on button "shreya 99******28" at bounding box center [107, 104] width 86 height 14
type input "99******28"
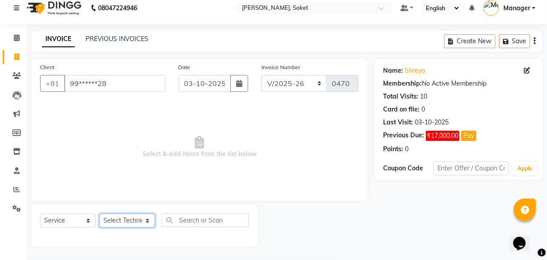
click at [117, 219] on select "Select Technician Akshay Sir Ayush Chinu Manager Om payal sneha" at bounding box center [127, 220] width 56 height 14
select select "33084"
click at [99, 213] on select "Select Technician Akshay Sir Ayush Chinu Manager Om payal sneha" at bounding box center [127, 220] width 56 height 14
click at [105, 184] on span "Select & add items from the list below" at bounding box center [199, 146] width 318 height 89
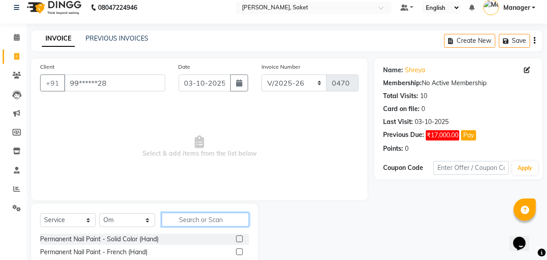
click at [197, 218] on input "text" at bounding box center [205, 219] width 87 height 14
type input "acry"
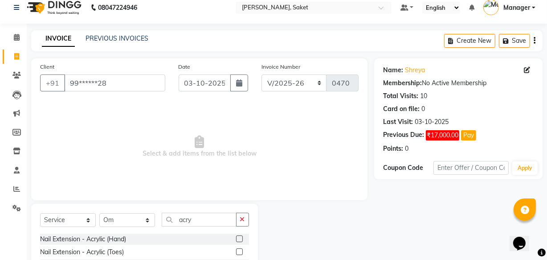
click at [239, 238] on label at bounding box center [239, 238] width 7 height 7
click at [239, 238] on input "checkbox" at bounding box center [239, 239] width 6 height 6
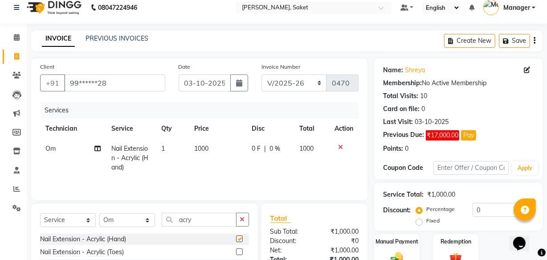
checkbox input "false"
click at [203, 149] on span "1000" at bounding box center [201, 148] width 14 height 8
select select "33084"
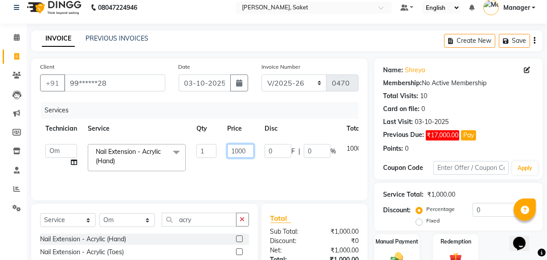
click at [238, 151] on input "1000" at bounding box center [240, 151] width 27 height 14
type input "1500"
click at [219, 172] on tr "Akshay Sir Ayush Chinu Manager Om payal sneha Nail Extension - Acrylic (Hand) x…" at bounding box center [218, 157] width 356 height 38
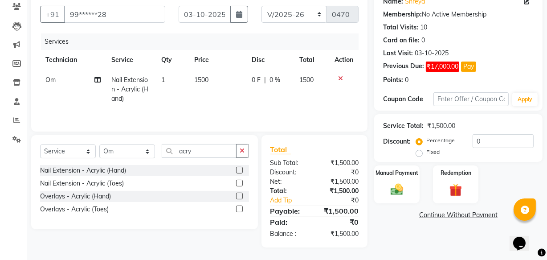
scroll to position [78, 0]
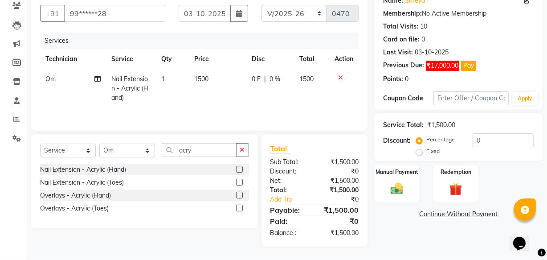
click at [425, 214] on link "Continue Without Payment" at bounding box center [458, 213] width 165 height 9
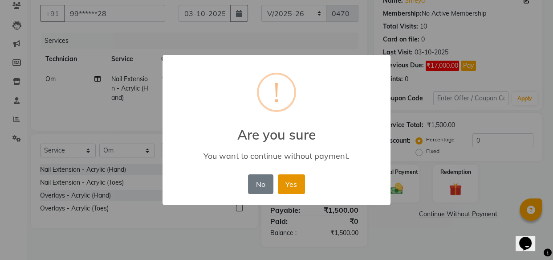
click at [288, 183] on button "Yes" at bounding box center [291, 184] width 27 height 20
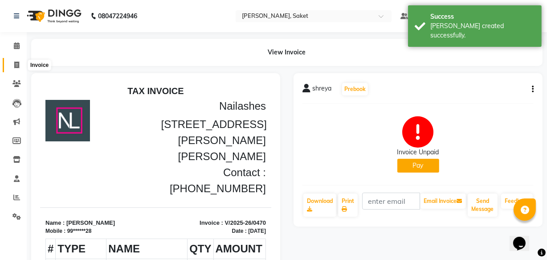
click at [17, 63] on icon at bounding box center [16, 64] width 5 height 7
select select "service"
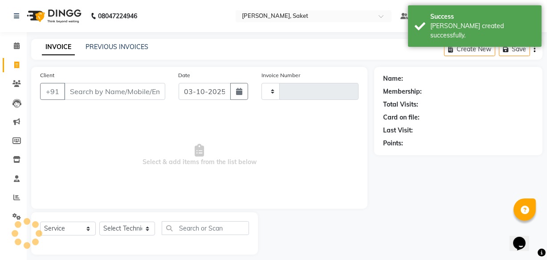
scroll to position [8, 0]
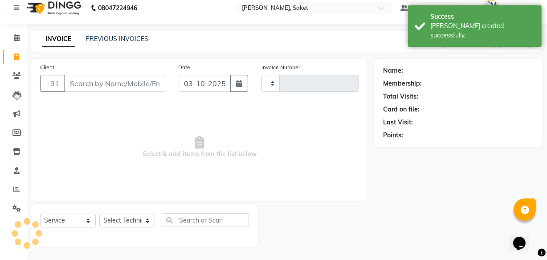
type input "0471"
select select "5164"
